Goal: Transaction & Acquisition: Purchase product/service

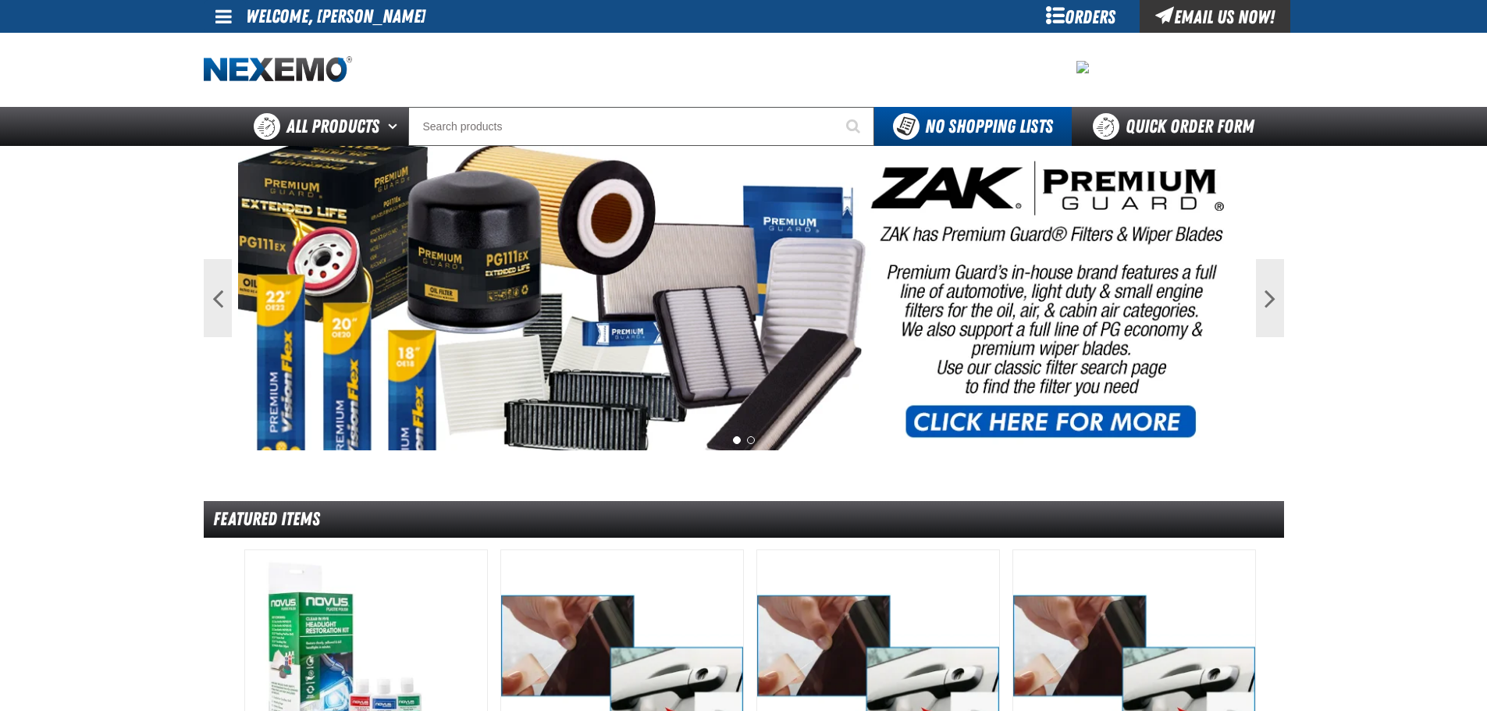
click at [229, 22] on span at bounding box center [223, 16] width 16 height 19
click at [237, 42] on link "My Account My Account" at bounding box center [245, 46] width 69 height 15
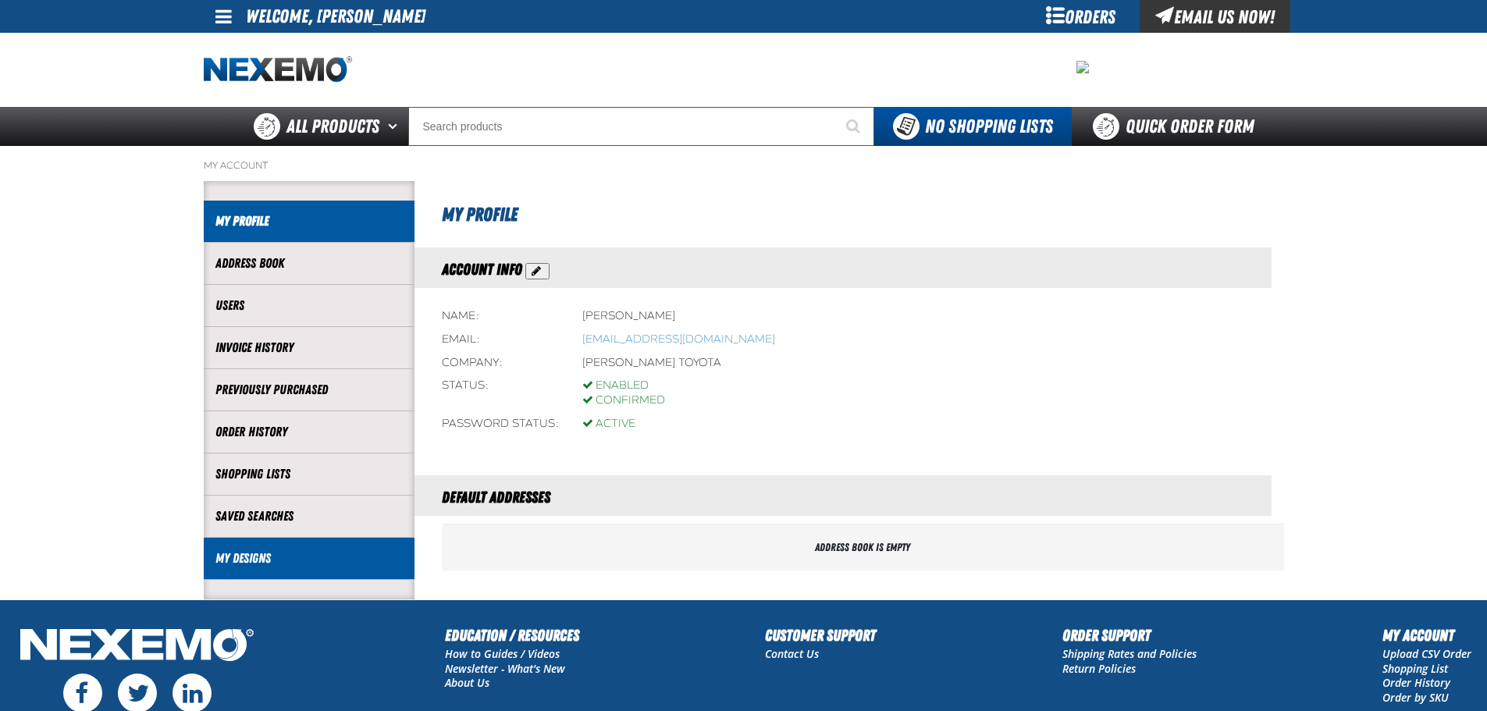
click at [304, 542] on li "My Designs" at bounding box center [309, 559] width 211 height 42
click at [326, 565] on link "My Designs" at bounding box center [308, 559] width 187 height 18
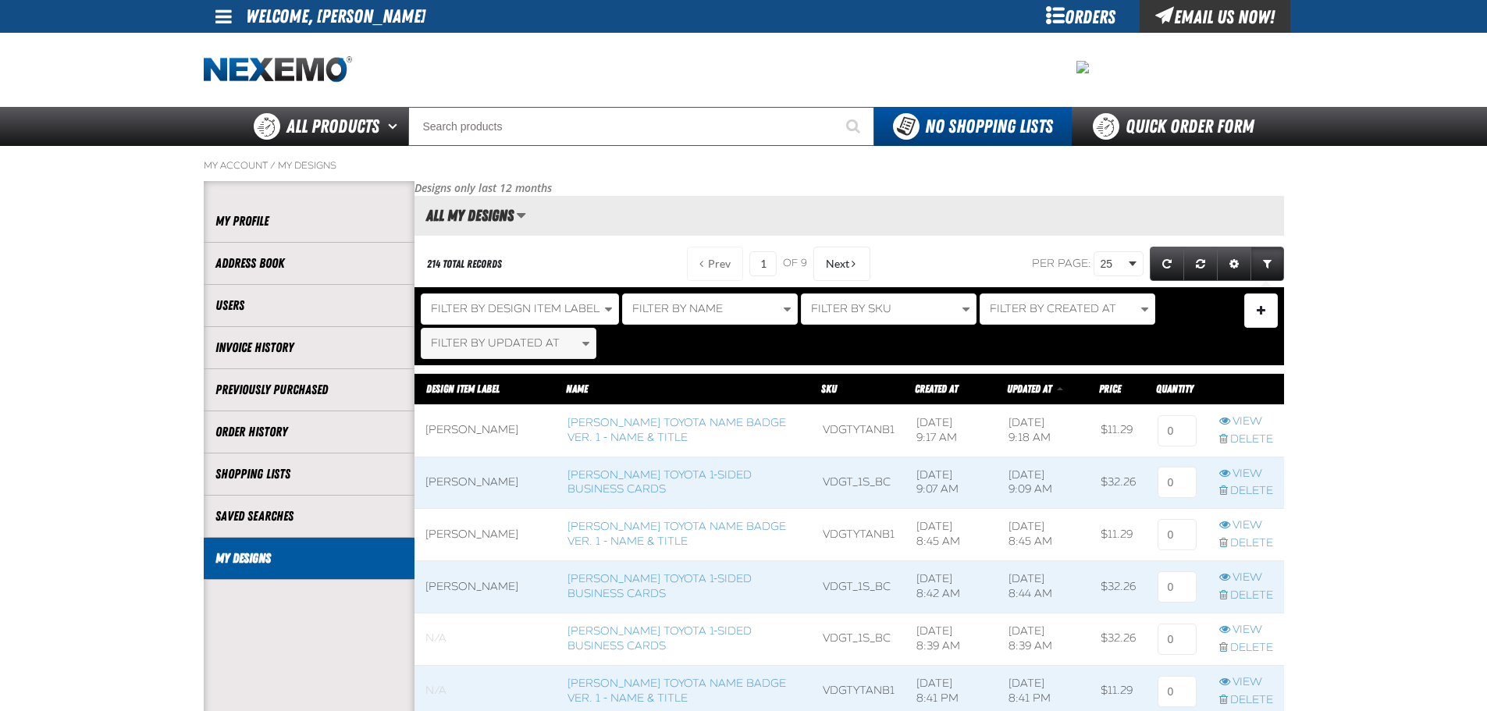
scroll to position [1, 1]
click at [585, 302] on span "Filter By Design Item Label" at bounding box center [515, 308] width 169 height 13
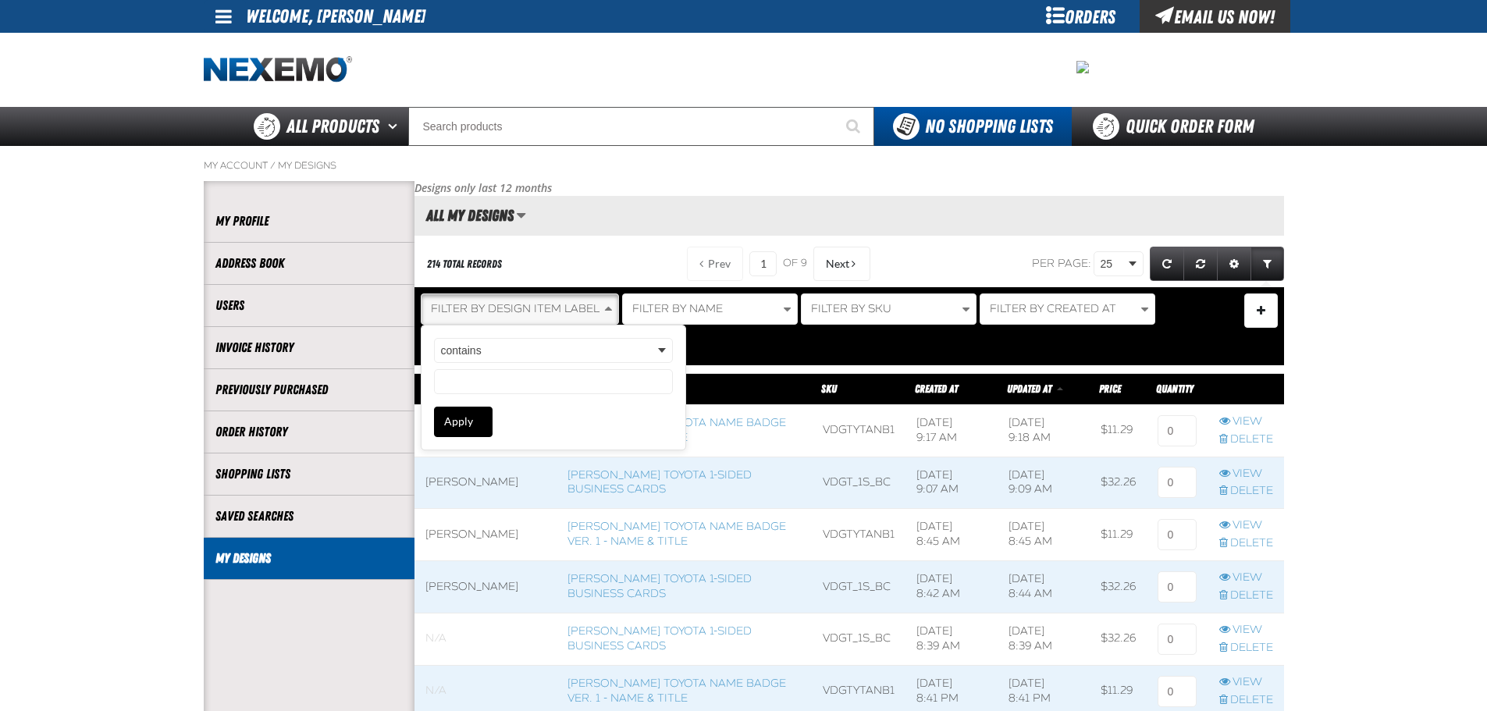
click at [585, 302] on span "Filter By Design Item Label" at bounding box center [515, 308] width 169 height 13
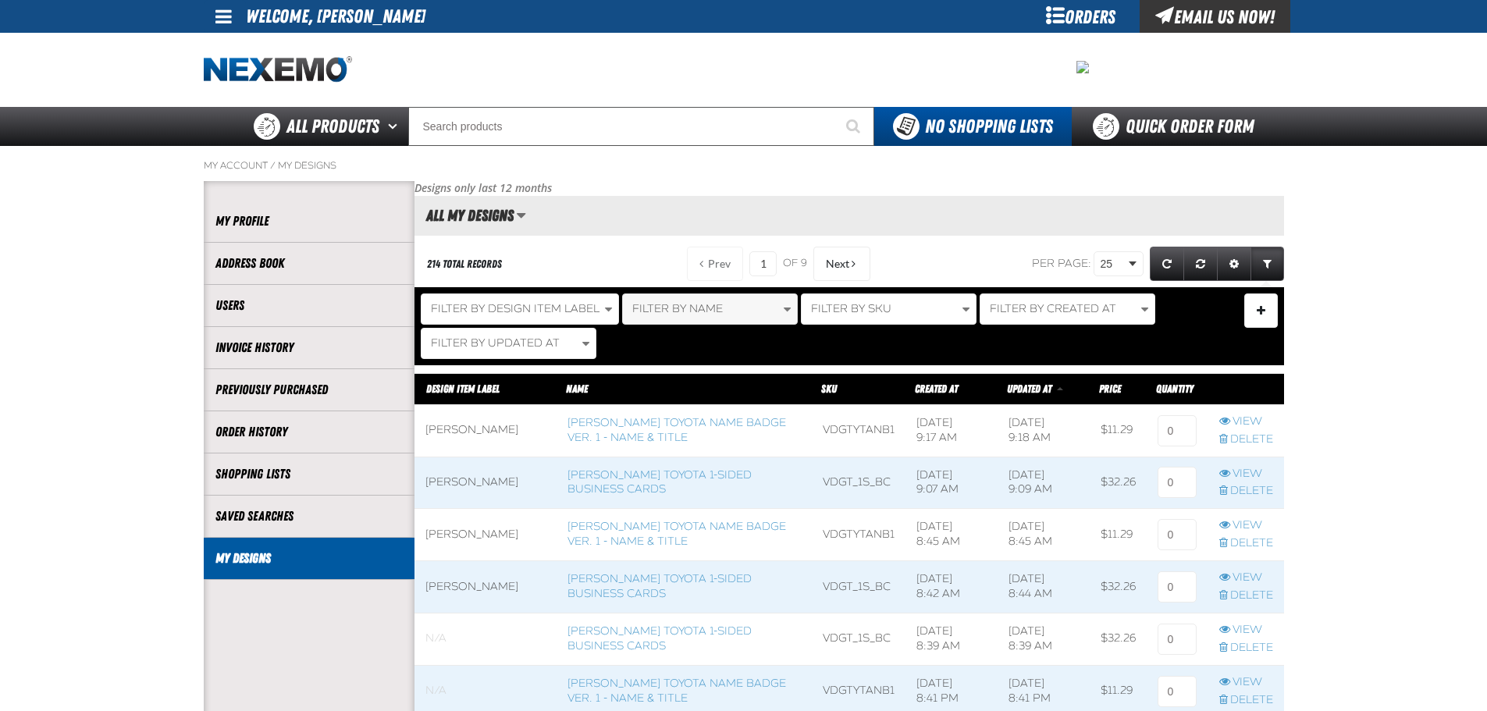
click at [687, 315] on span "Filter By Name" at bounding box center [677, 308] width 91 height 13
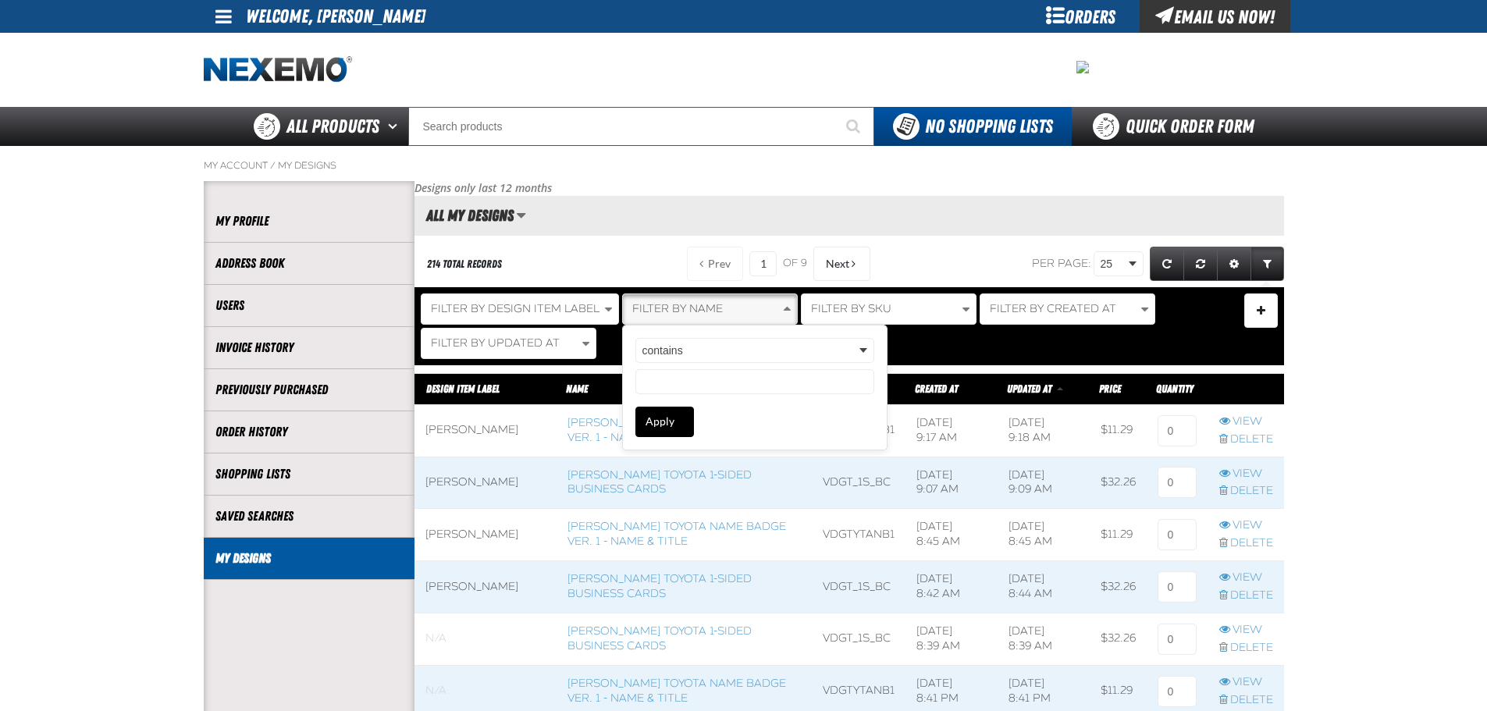
click at [687, 315] on span "Filter By Name" at bounding box center [677, 308] width 91 height 13
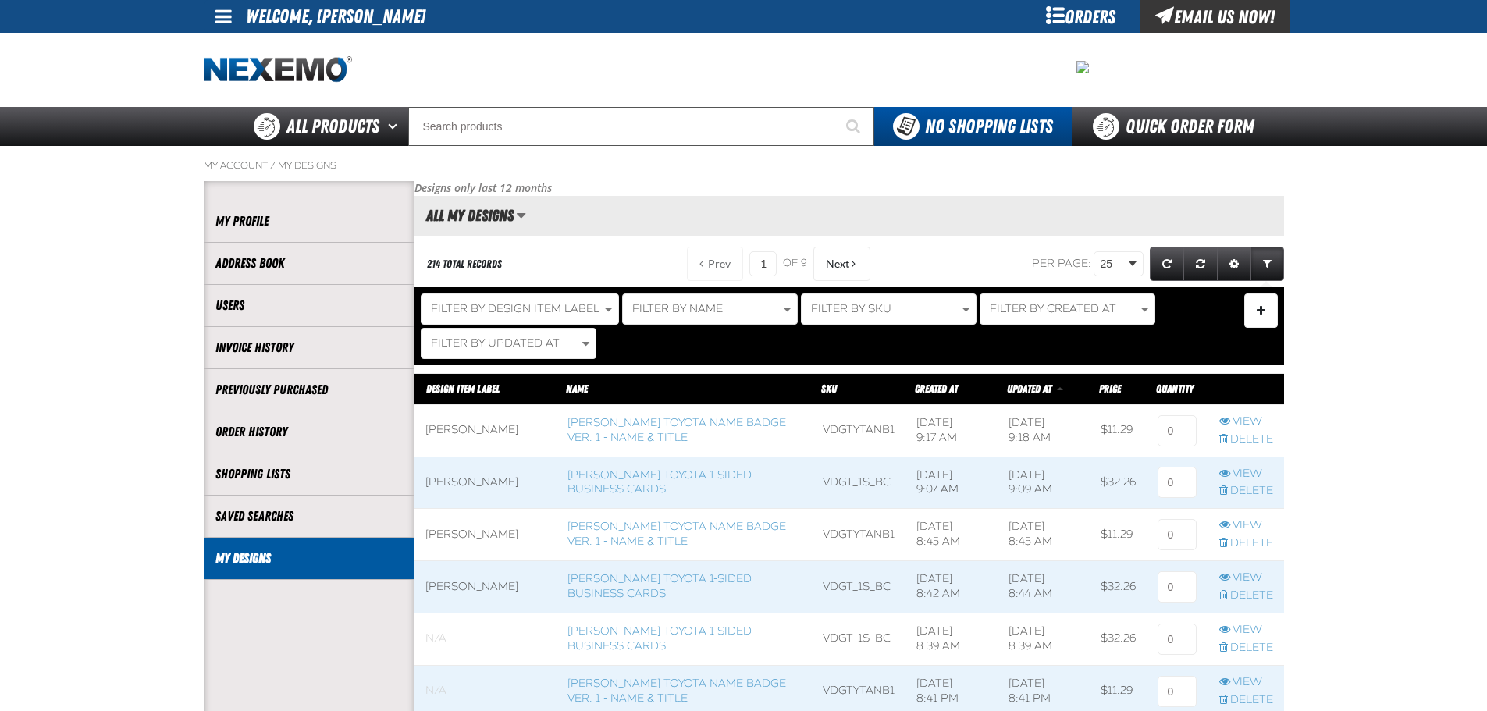
scroll to position [78, 0]
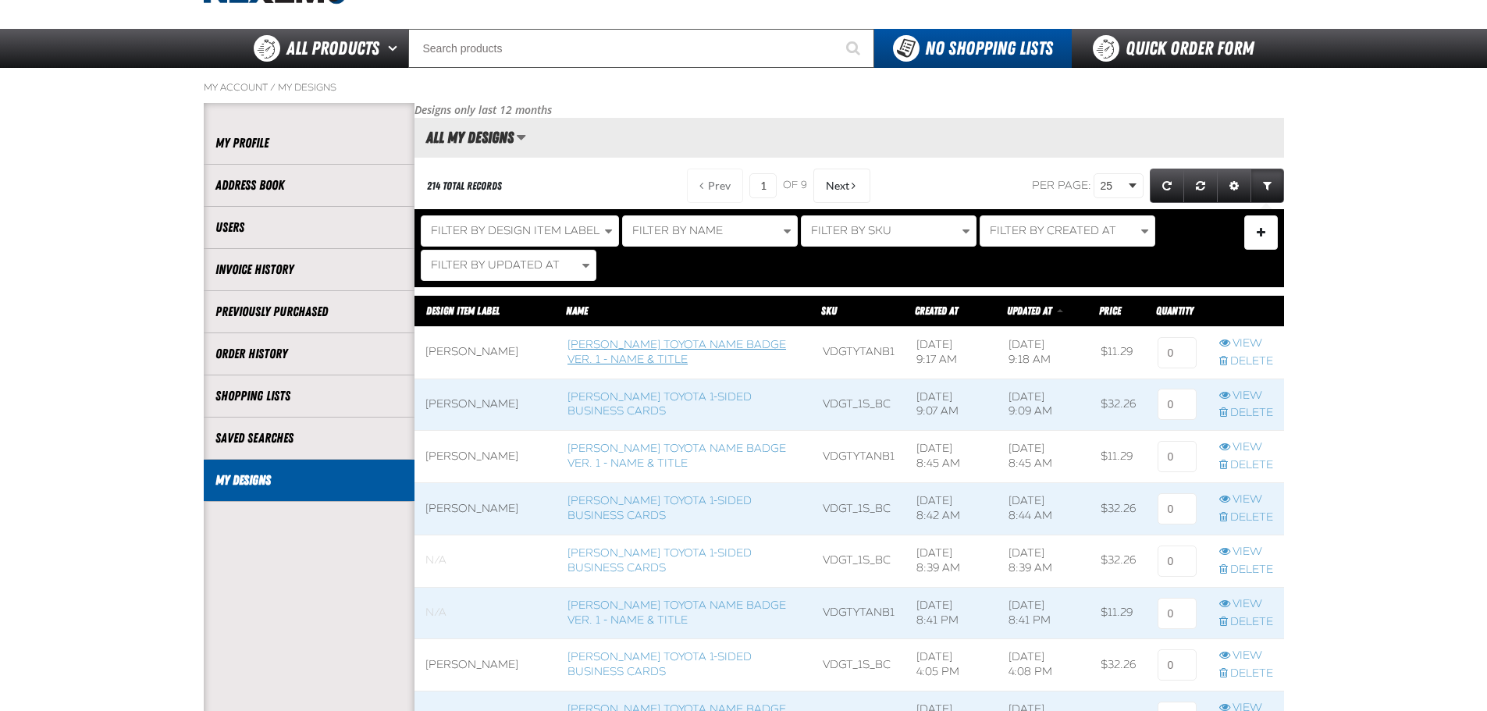
click at [660, 353] on link "[PERSON_NAME] Toyota Name Badge Ver. 1 - Name & Title" at bounding box center [676, 352] width 219 height 28
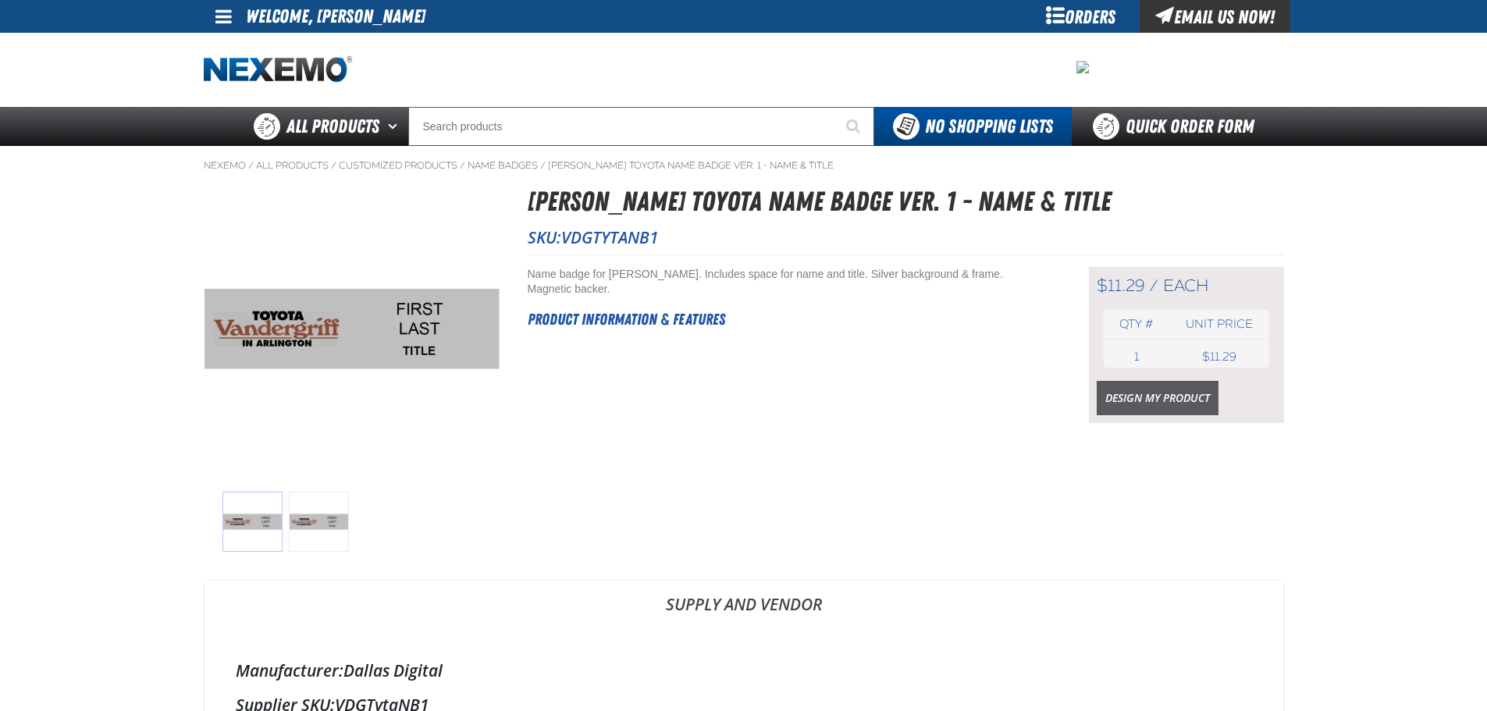
click at [1196, 404] on link "Design My Product" at bounding box center [1158, 398] width 122 height 34
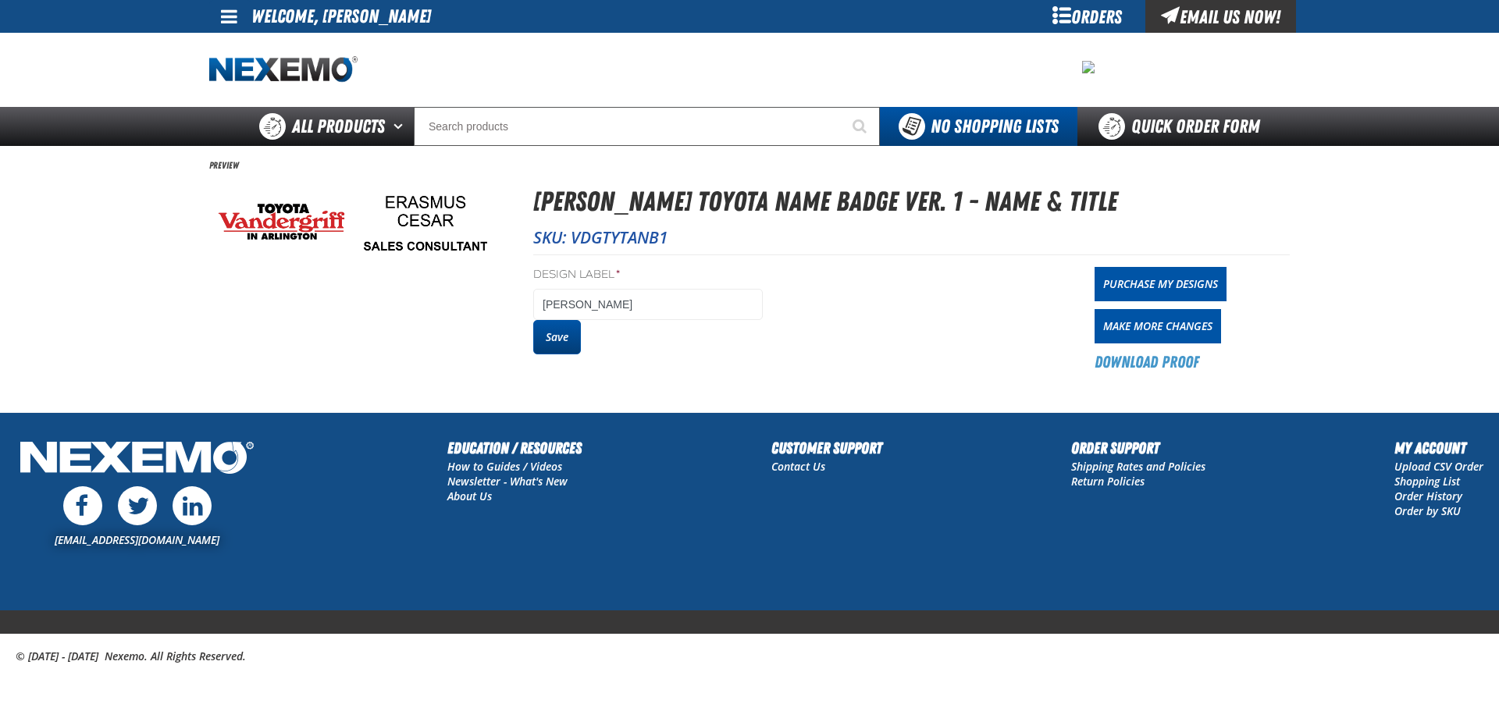
click at [564, 336] on button "Save" at bounding box center [557, 337] width 48 height 34
click at [1111, 272] on link "Purchase My Designs" at bounding box center [1160, 284] width 132 height 34
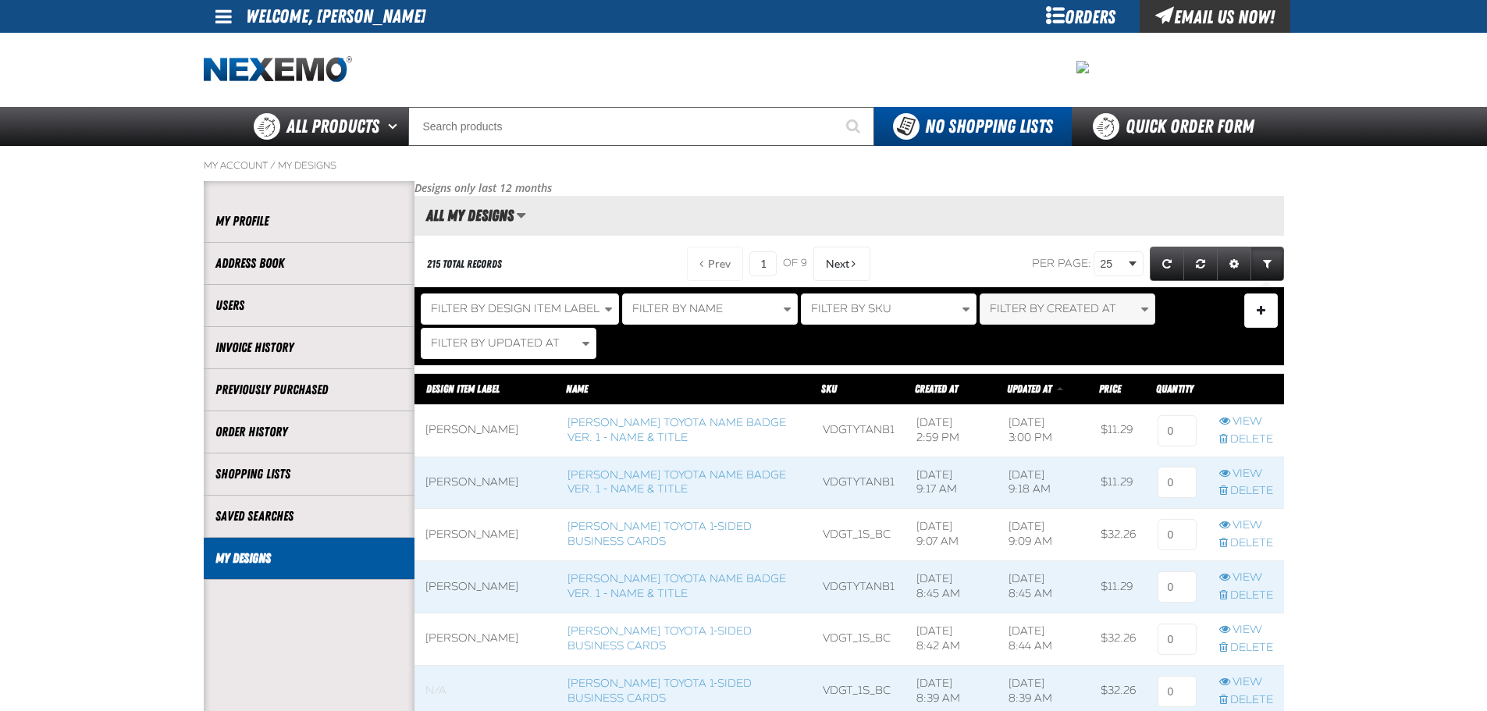
scroll to position [1, 1]
click at [1189, 432] on input at bounding box center [1177, 430] width 39 height 31
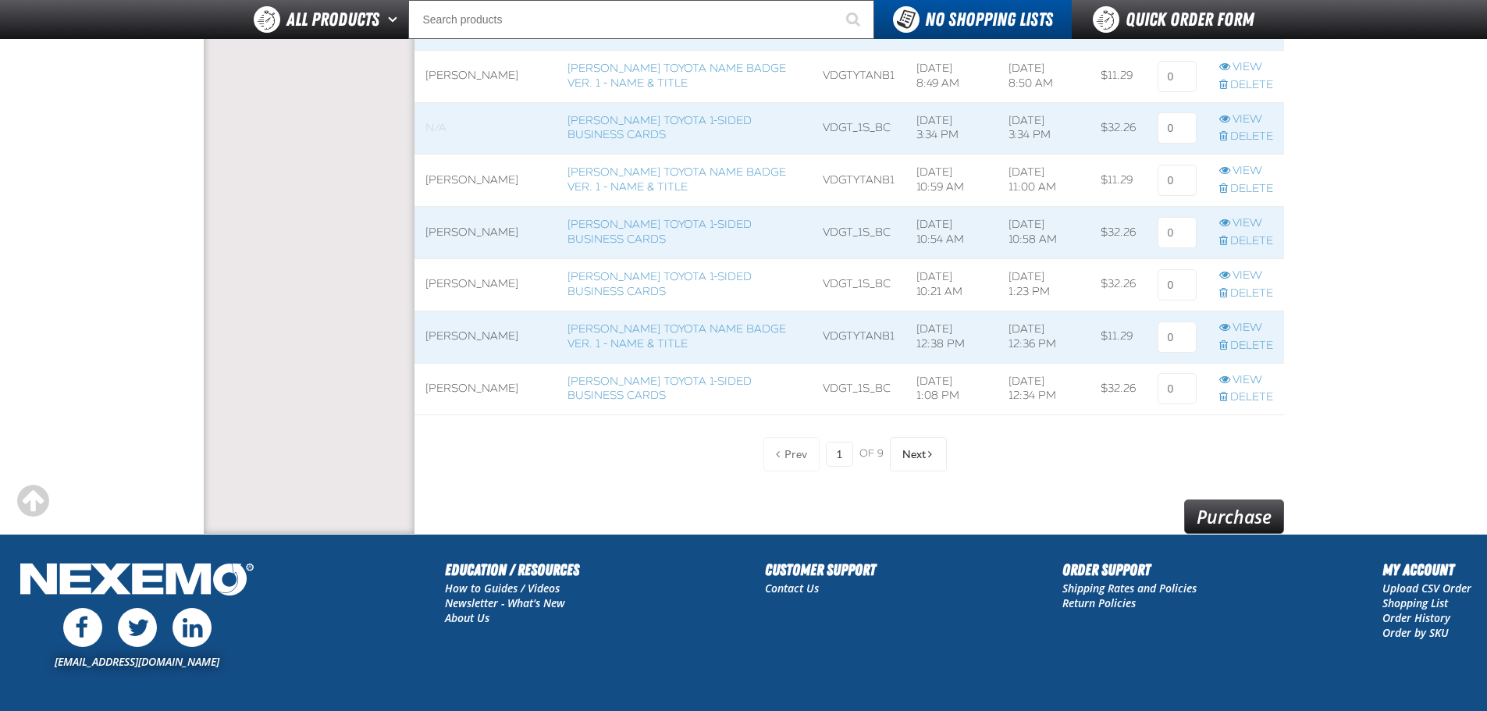
scroll to position [1327, 0]
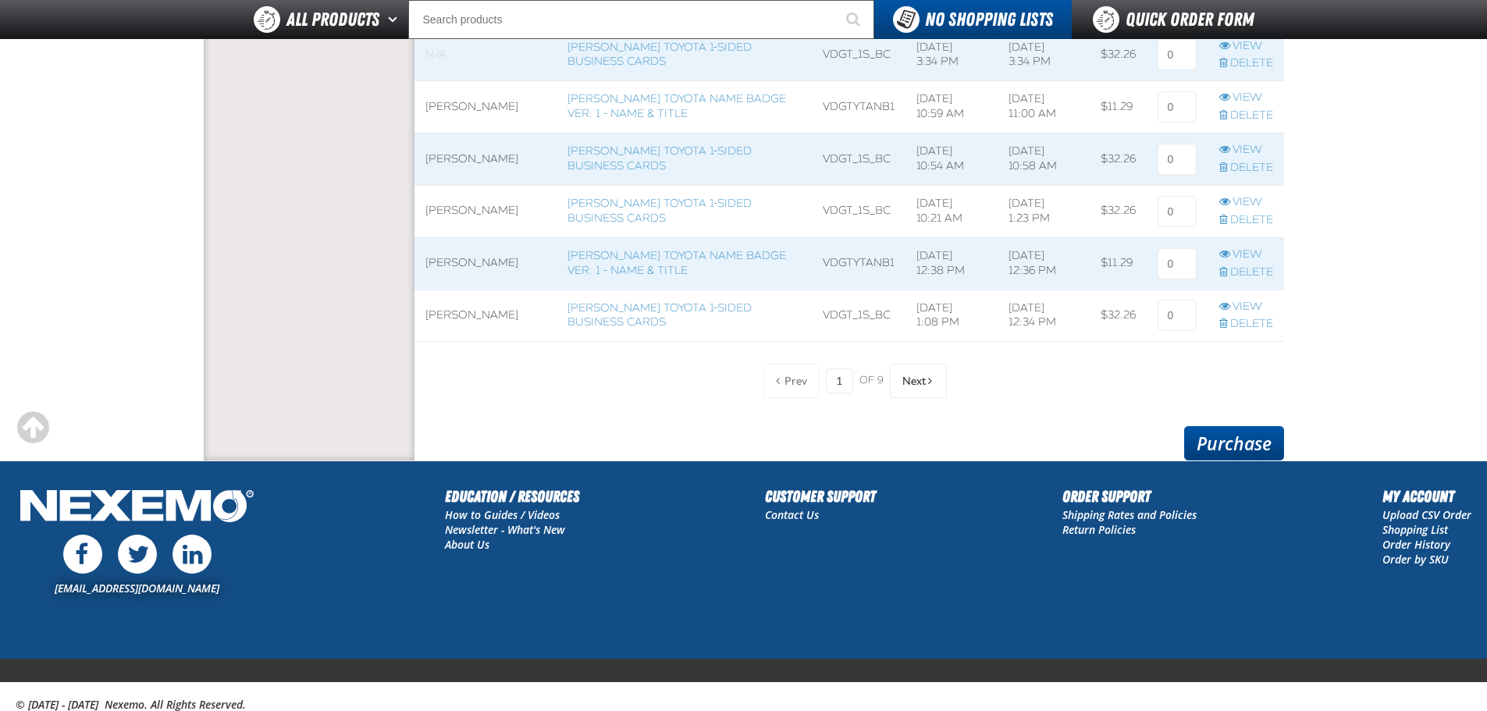
type input "1"
click at [1194, 430] on link "Purchase" at bounding box center [1234, 443] width 100 height 34
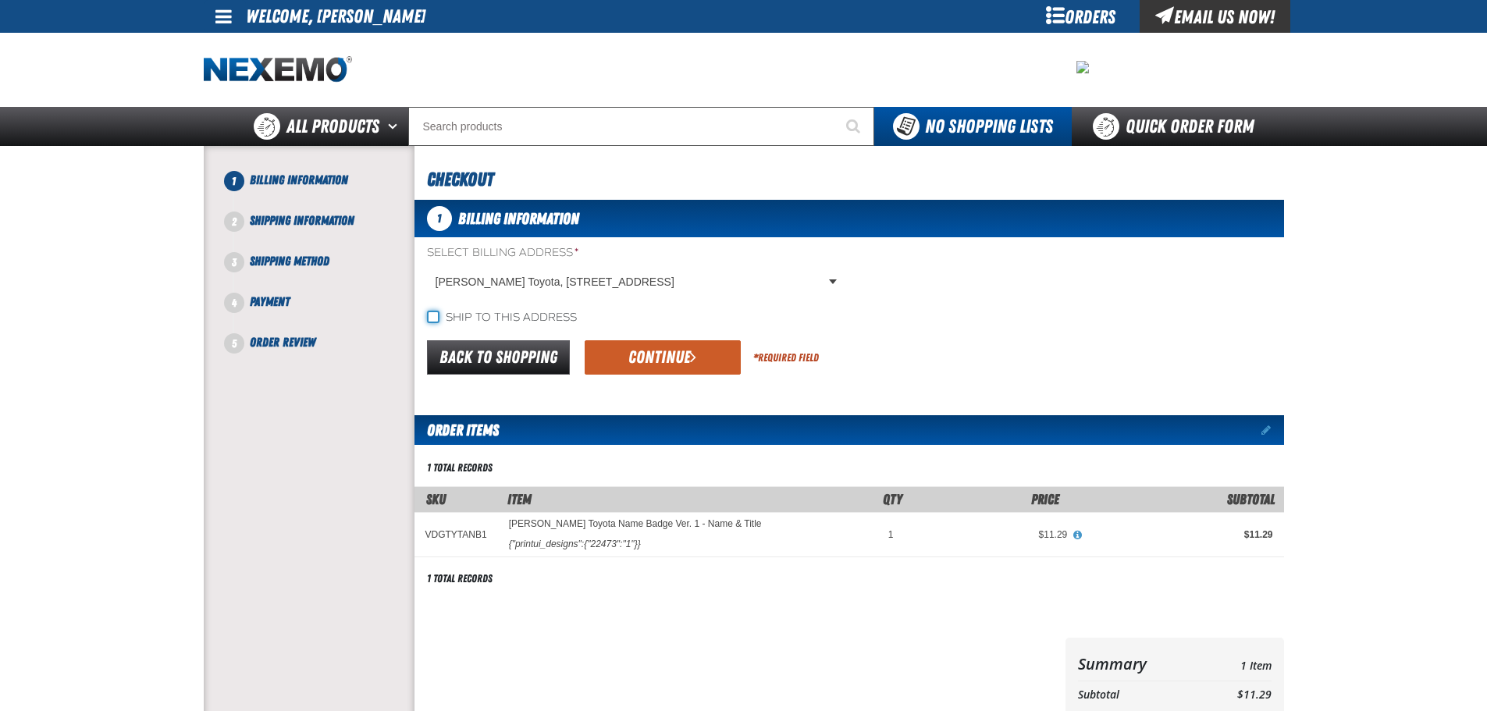
click at [428, 312] on input "Ship to this address" at bounding box center [433, 317] width 12 height 12
checkbox input "true"
click at [640, 365] on button "Continue" at bounding box center [663, 357] width 156 height 34
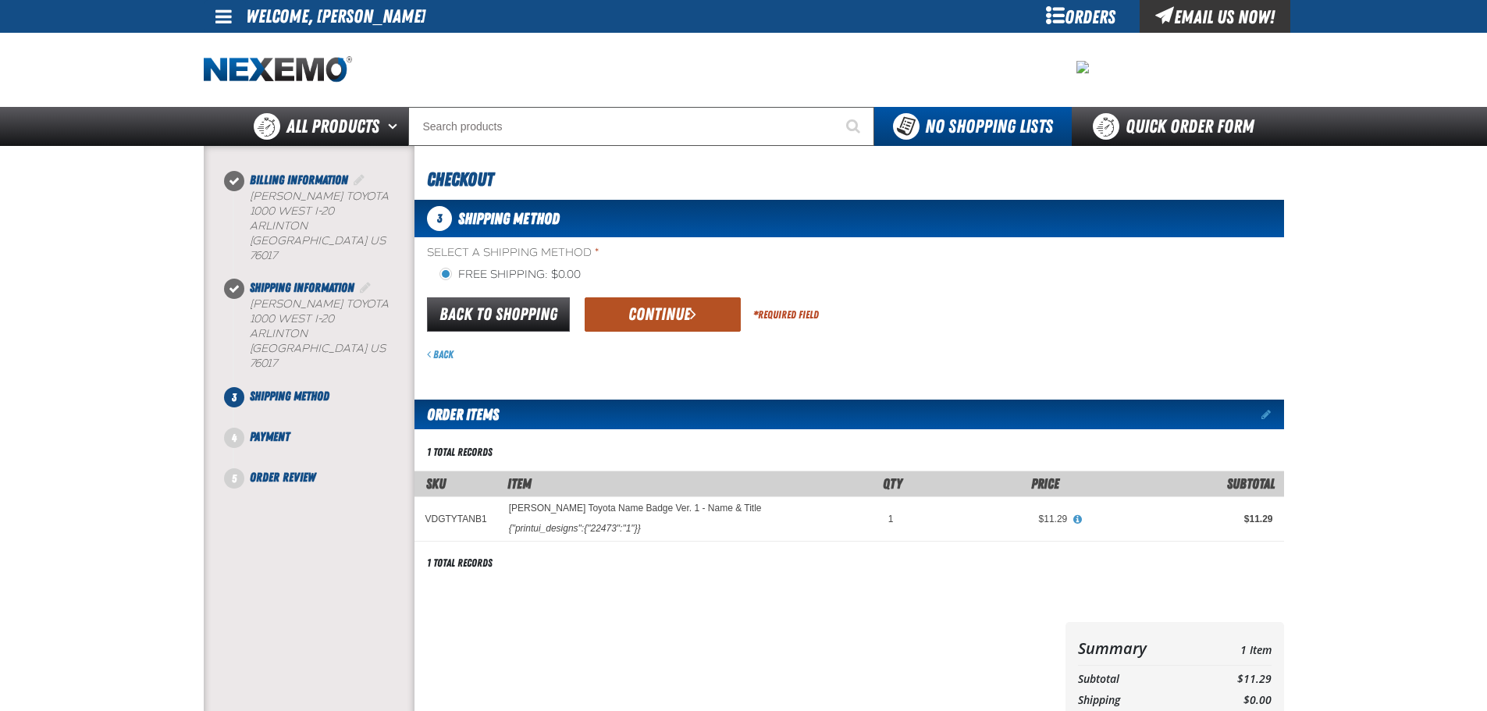
click at [624, 315] on button "Continue" at bounding box center [663, 314] width 156 height 34
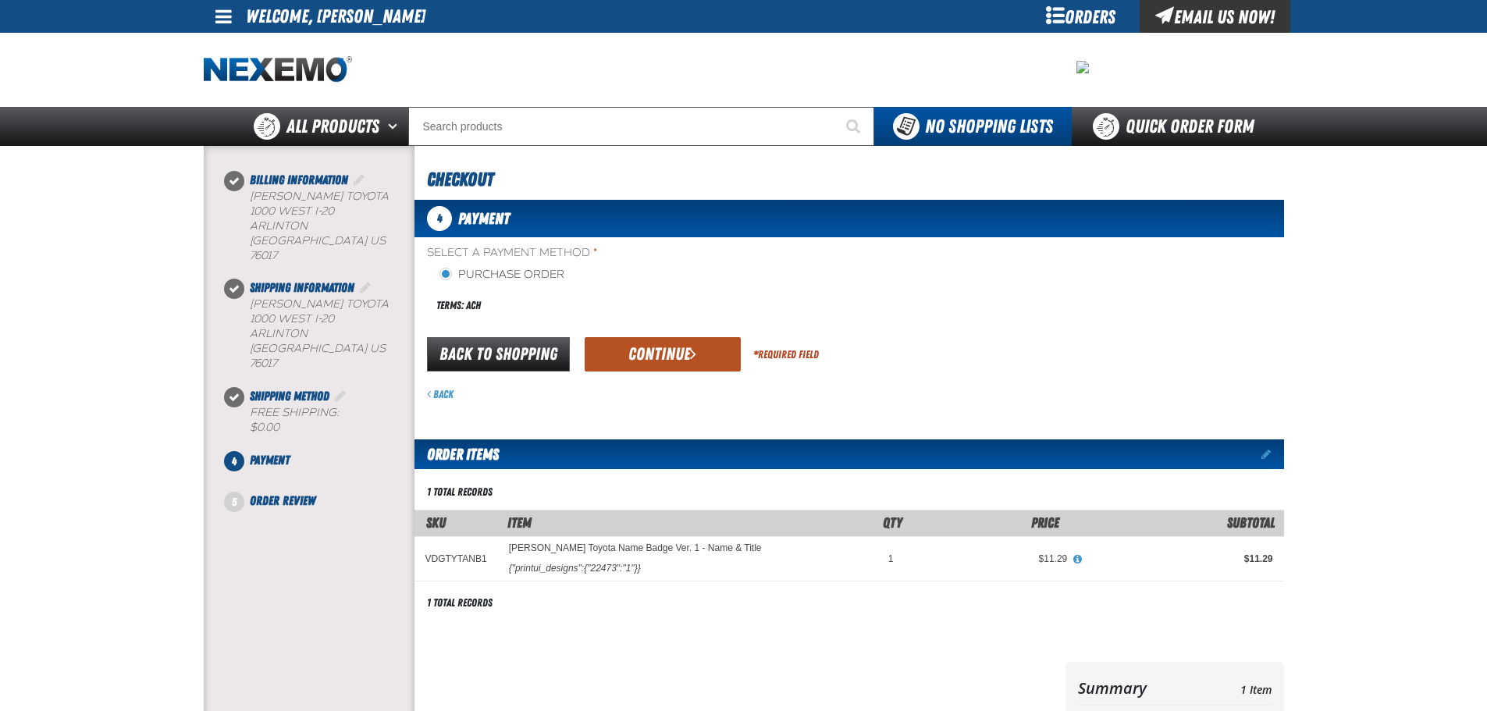
click at [608, 338] on button "Continue" at bounding box center [663, 354] width 156 height 34
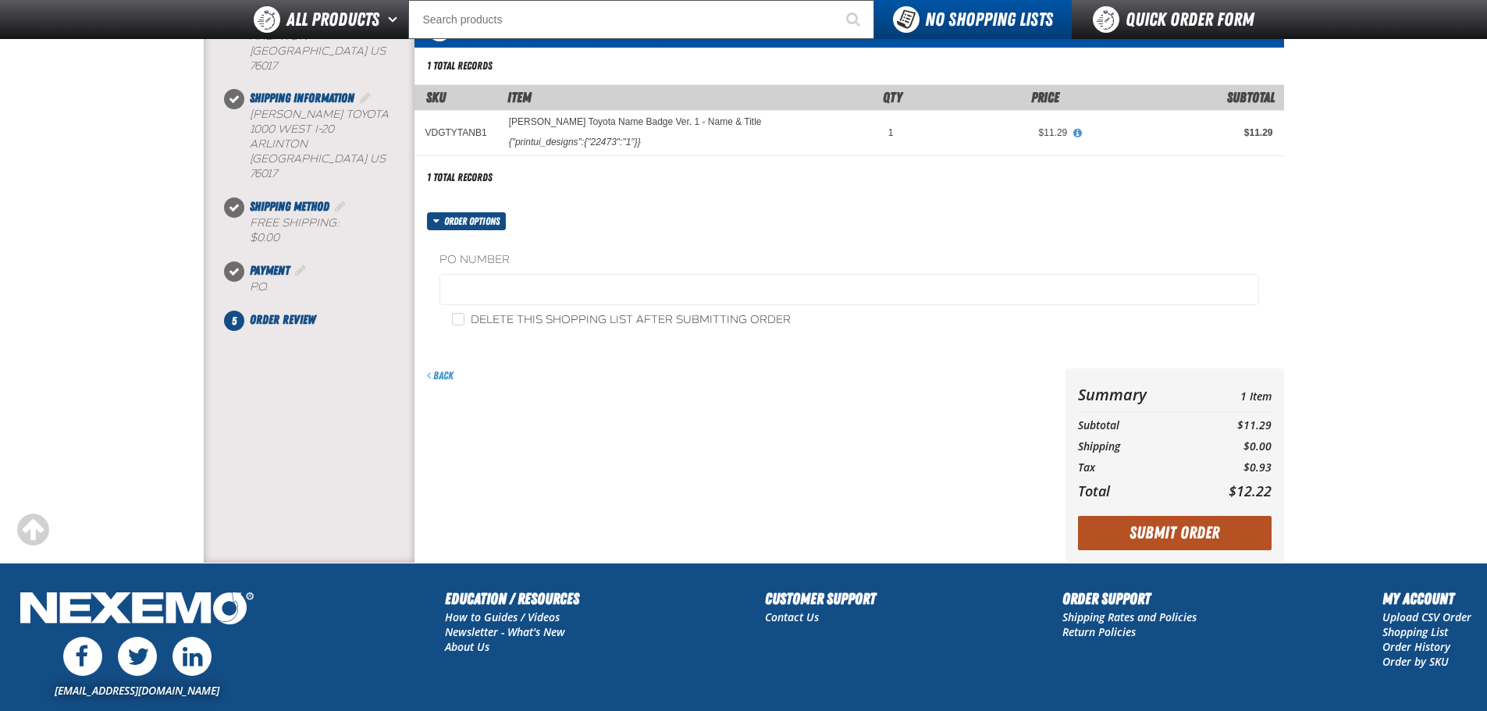
scroll to position [156, 0]
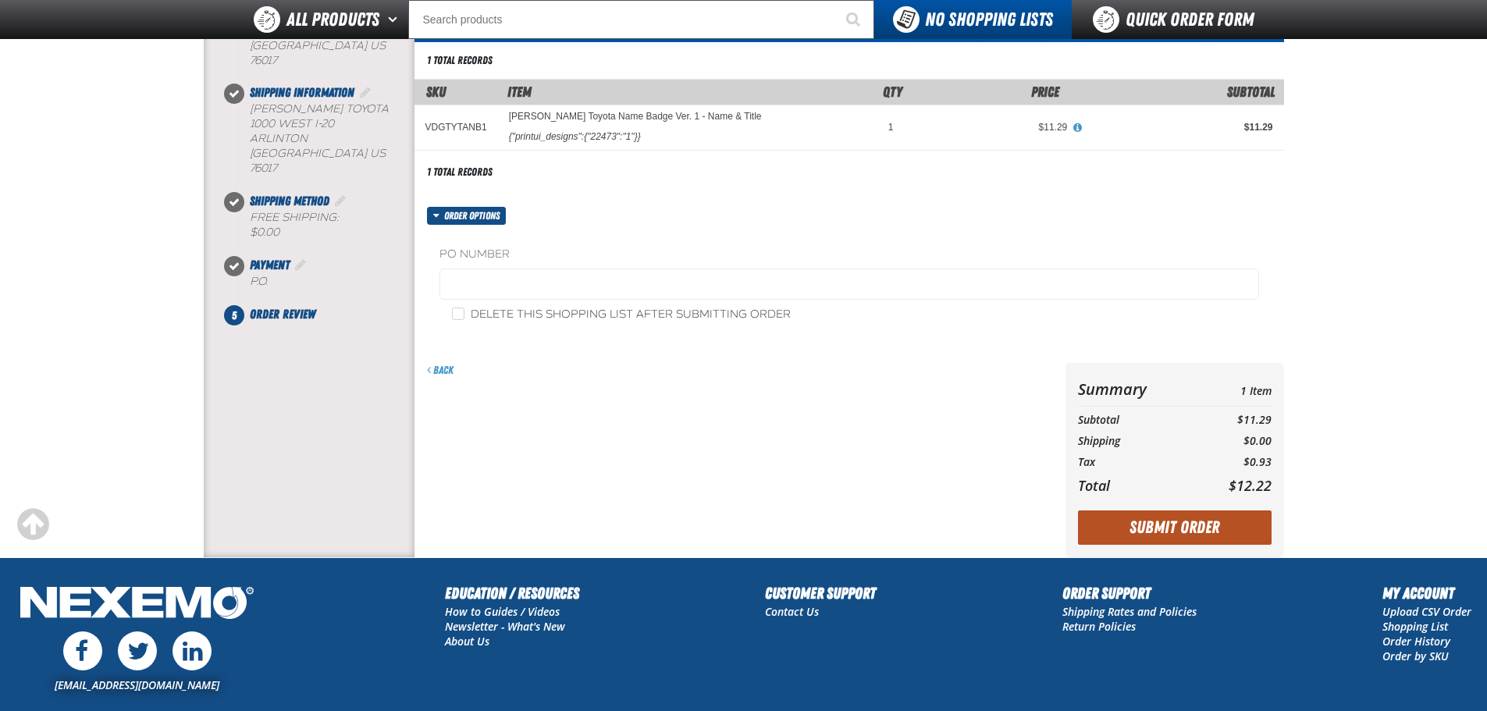
click at [1215, 530] on button "Submit Order" at bounding box center [1175, 528] width 194 height 34
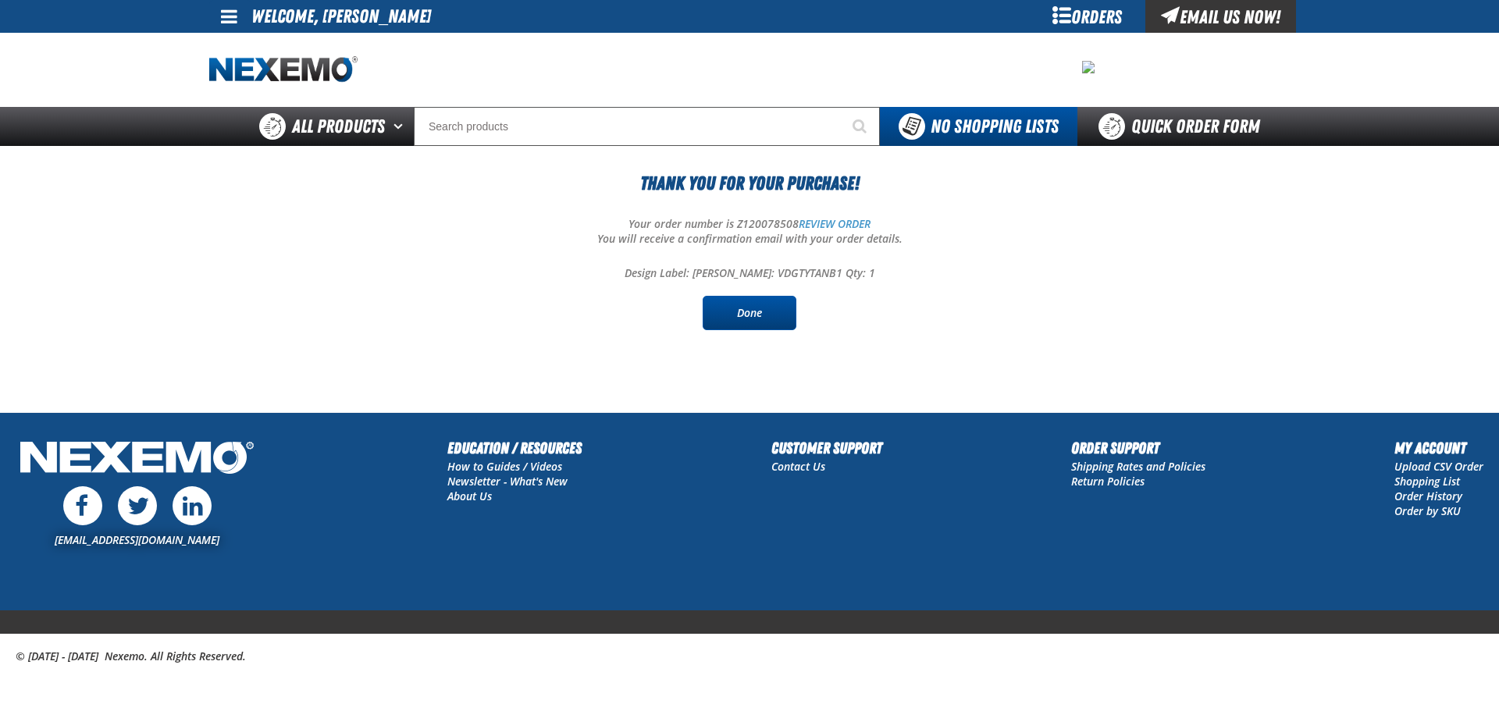
click at [726, 326] on link "Done" at bounding box center [750, 313] width 94 height 34
